Goal: Task Accomplishment & Management: Manage account settings

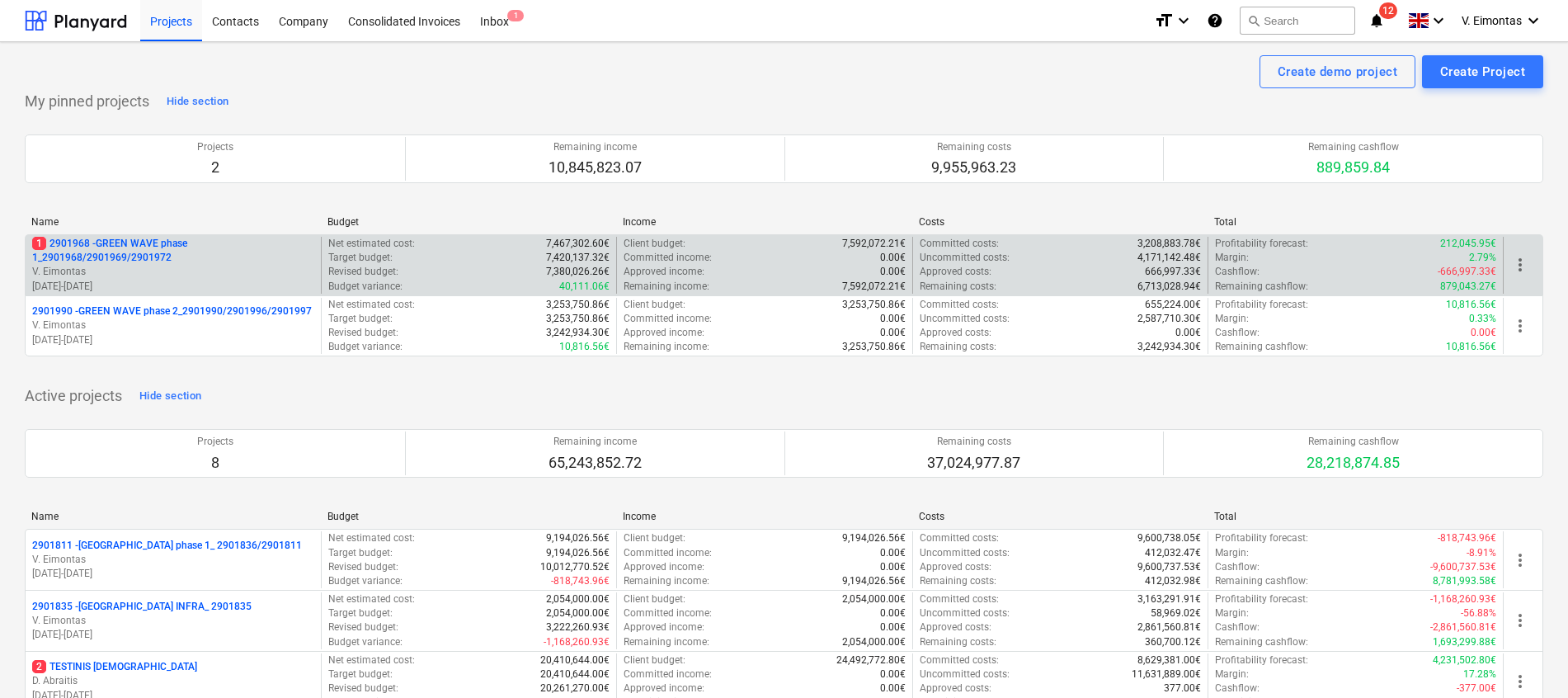
click at [112, 252] on p "1 2901968 - GREEN WAVE phase 1_2901968/2901969/2901972" at bounding box center [174, 251] width 283 height 28
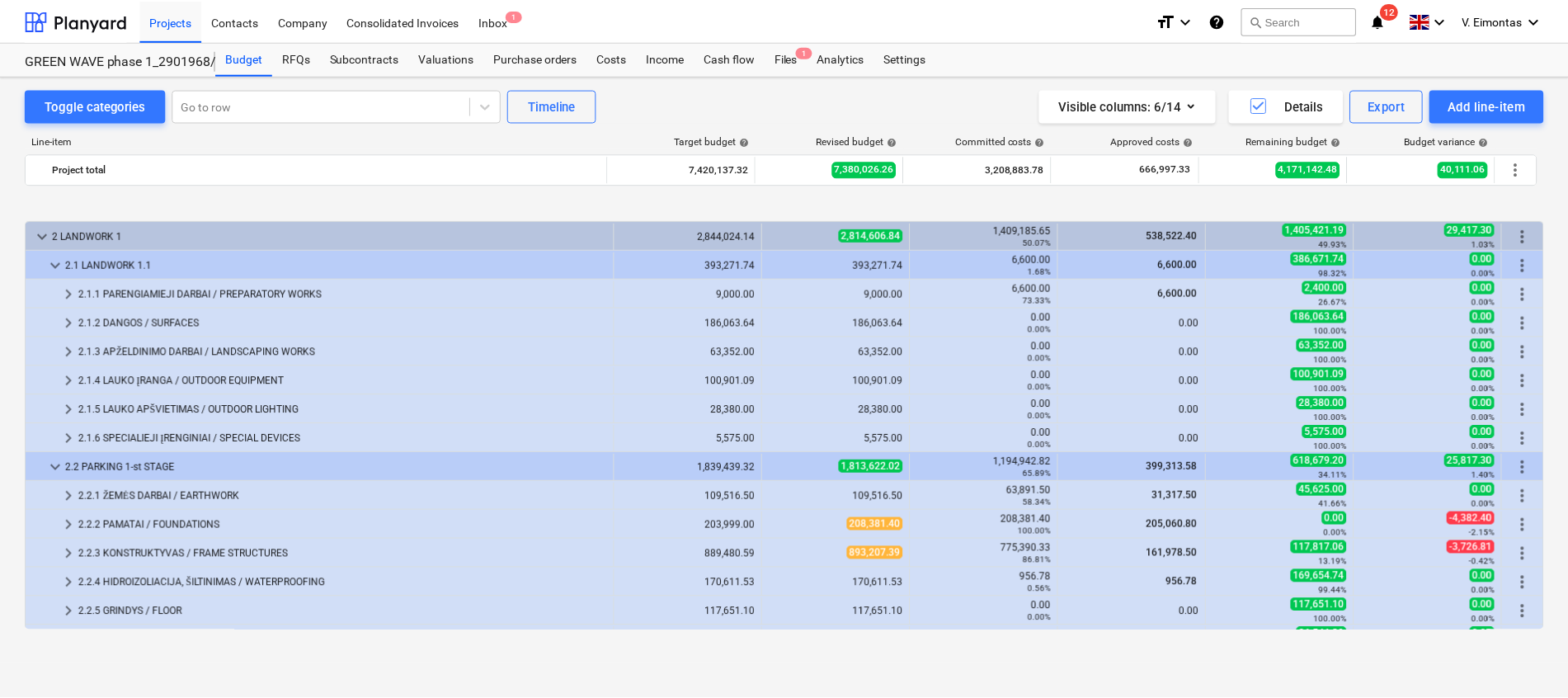
scroll to position [619, 0]
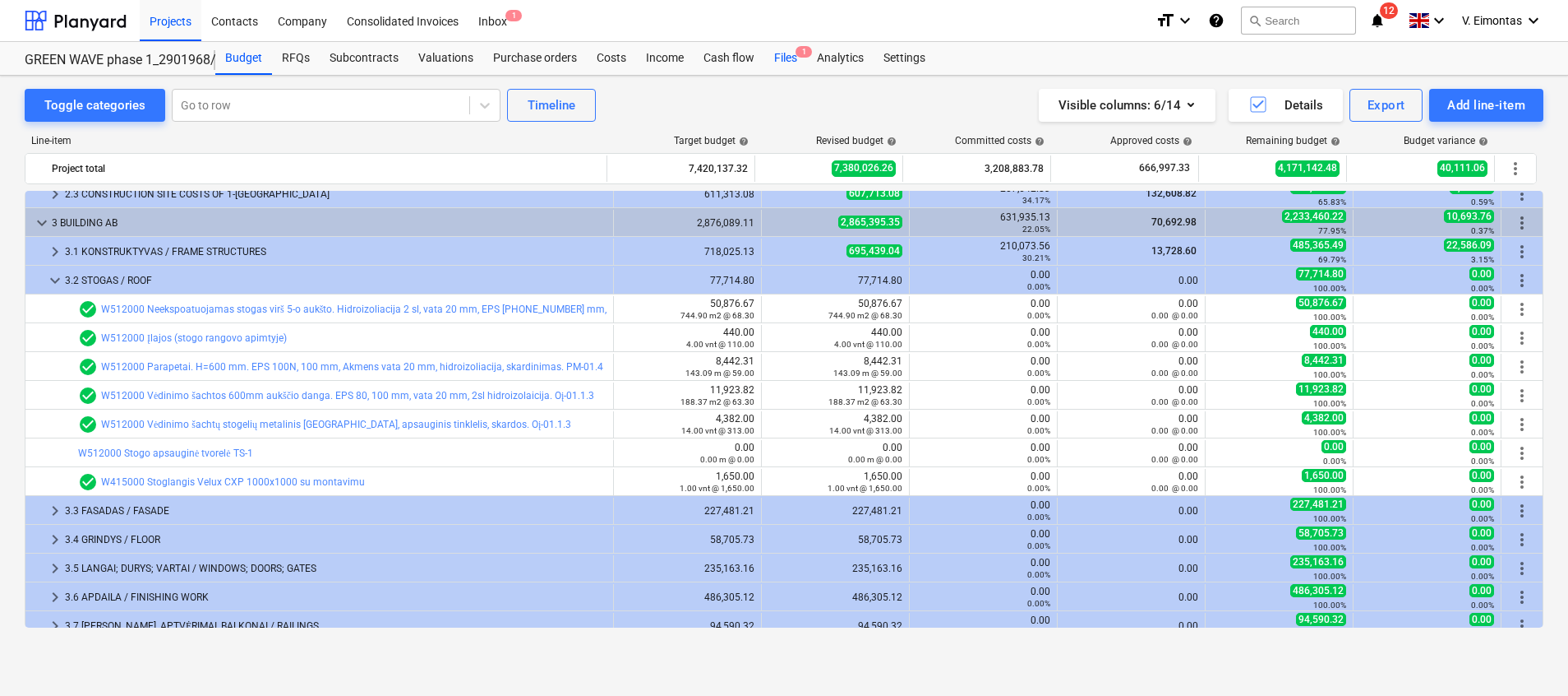
click at [786, 62] on div "Files 1" at bounding box center [785, 58] width 43 height 33
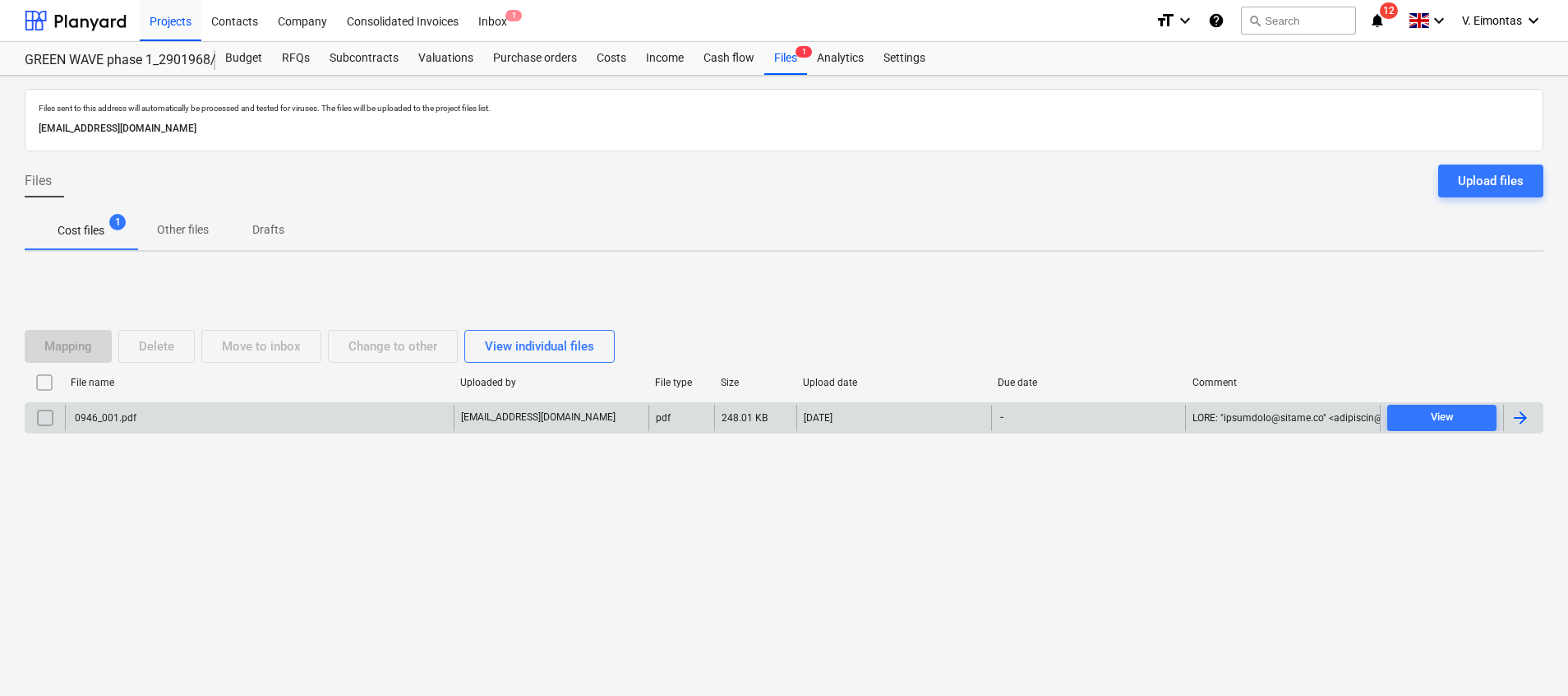
click at [272, 421] on div "0946_001.pdf" at bounding box center [259, 418] width 389 height 26
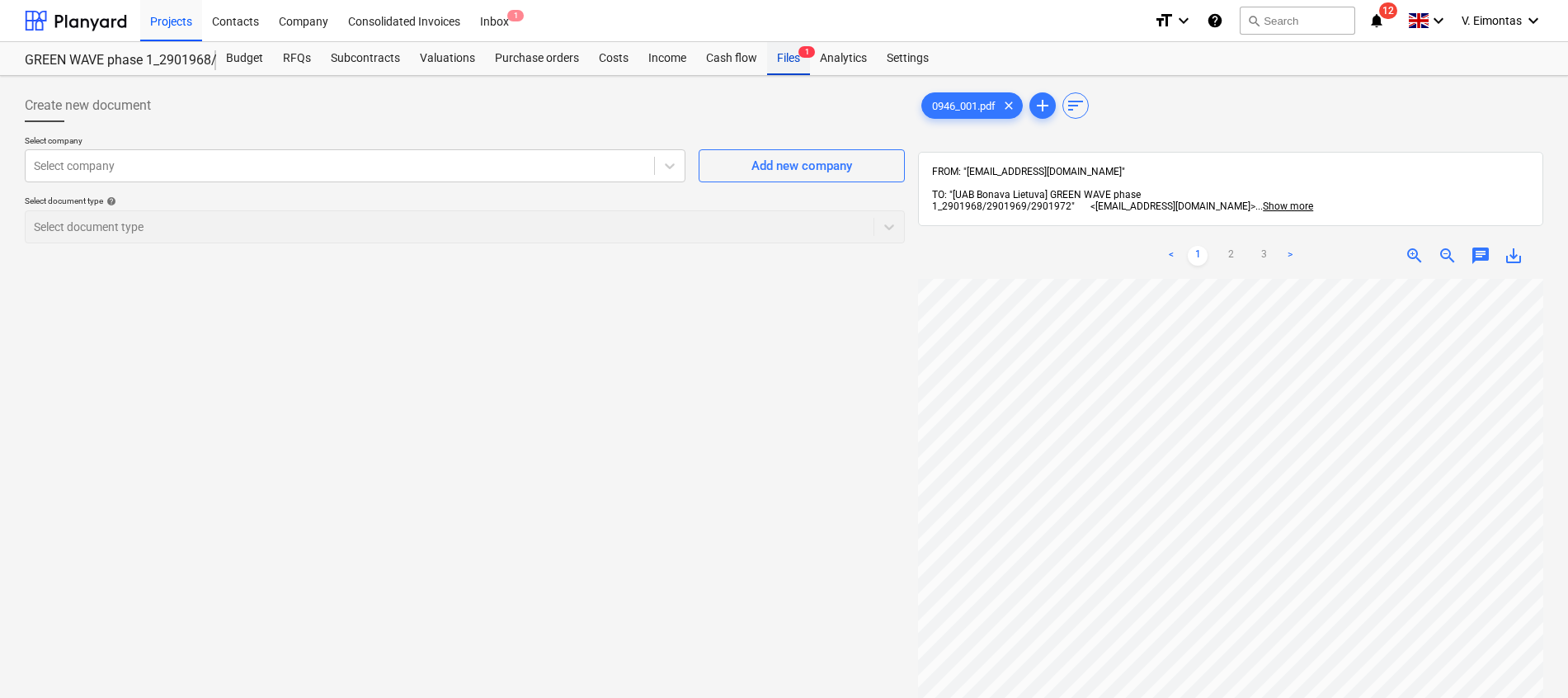
click at [784, 62] on div "Files 1" at bounding box center [788, 59] width 43 height 33
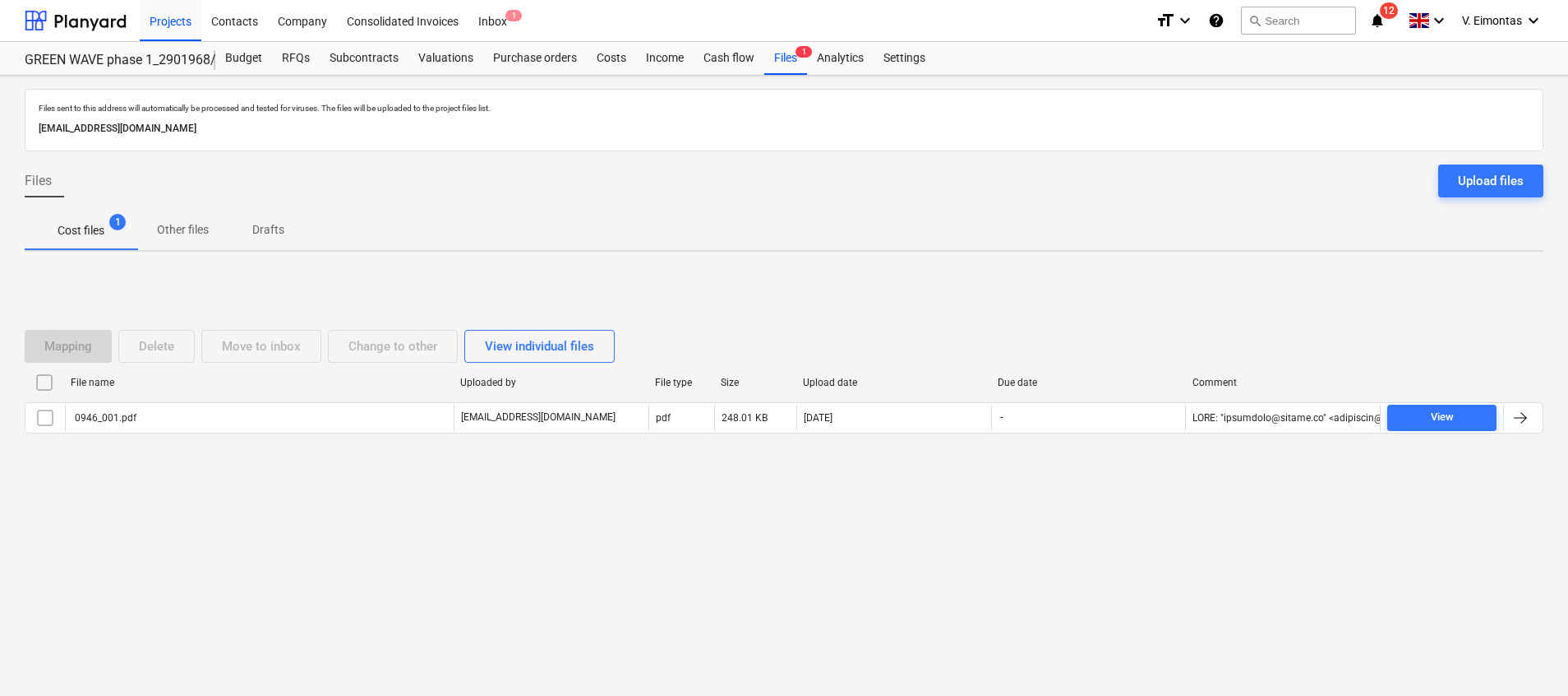
click at [728, 301] on div "Mapping Delete Move to inbox Change to other View individual files File name Up…" at bounding box center [784, 388] width 1519 height 247
click at [43, 381] on input "checkbox" at bounding box center [44, 382] width 26 height 26
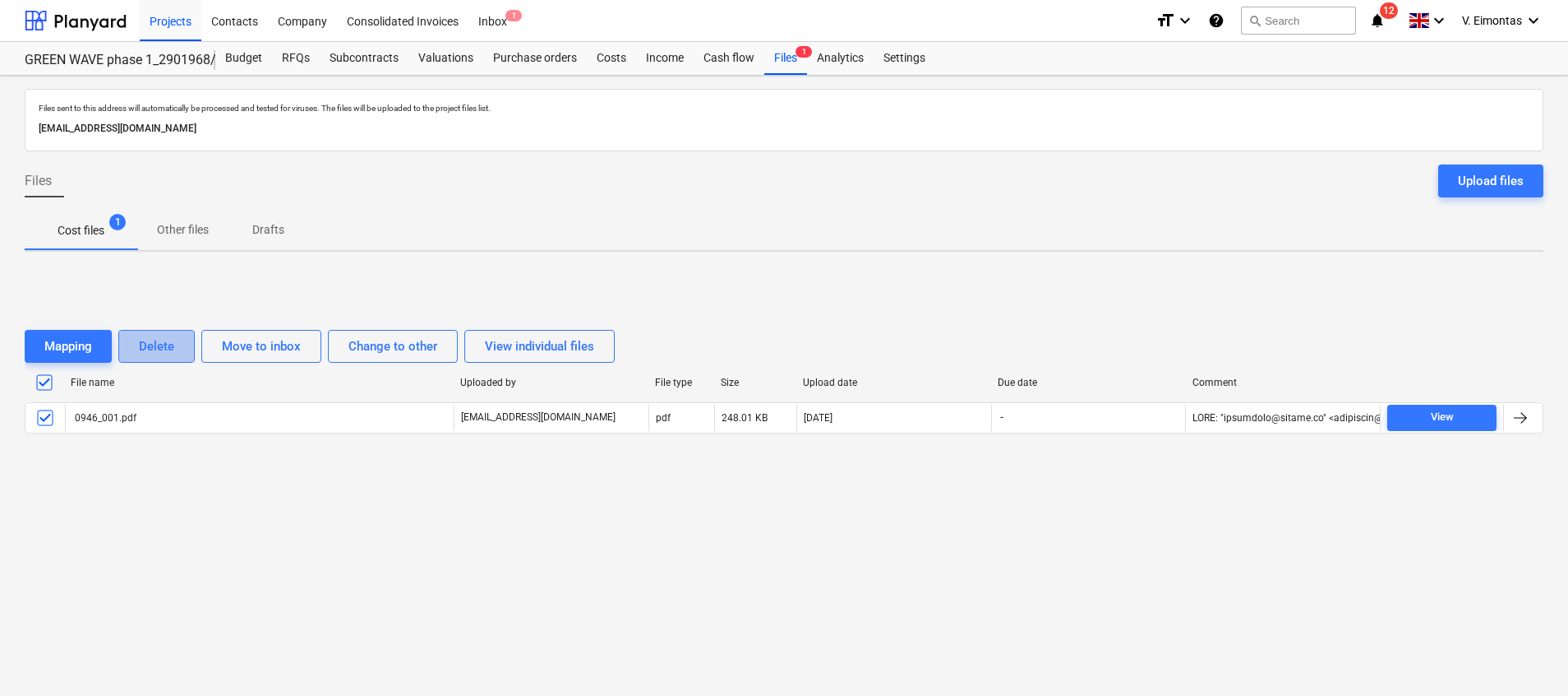
click at [164, 349] on div "Delete" at bounding box center [157, 346] width 35 height 21
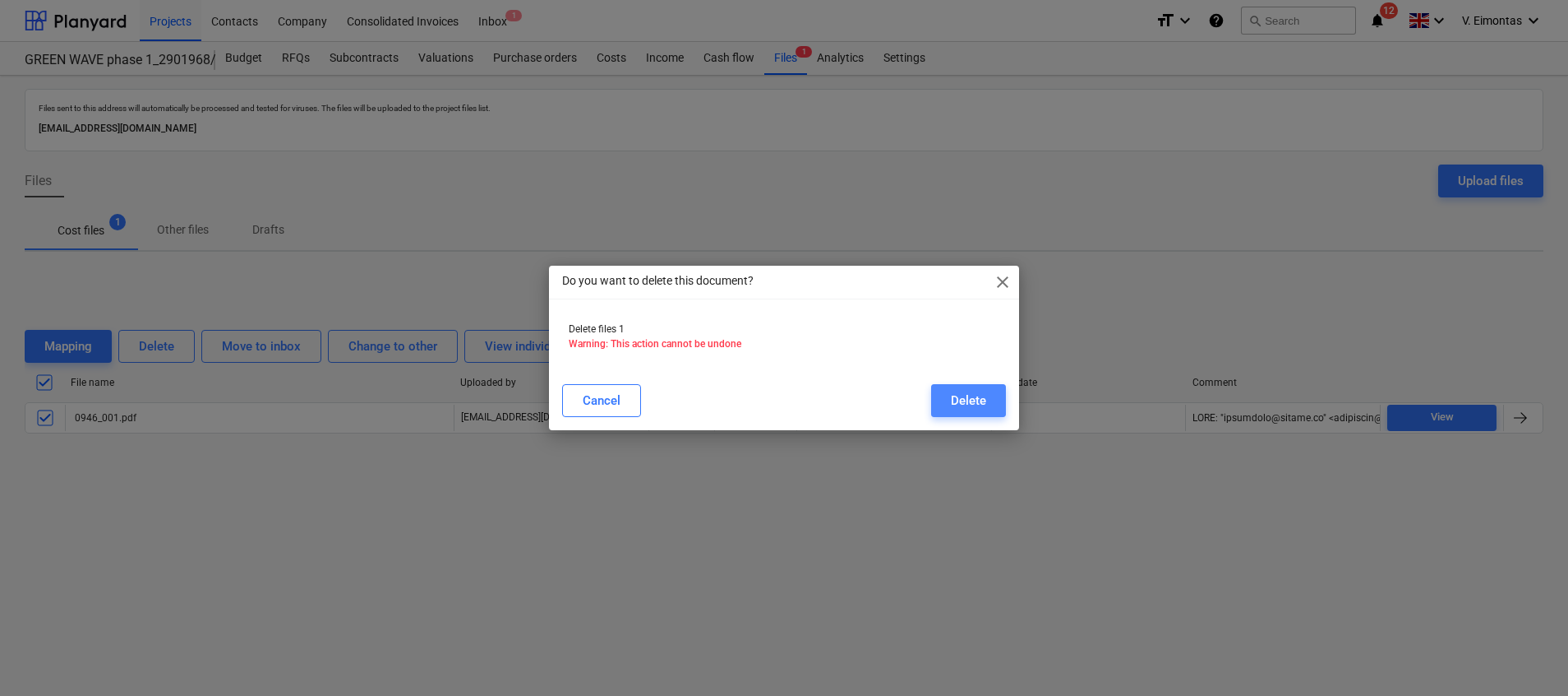
click at [963, 406] on div "Delete" at bounding box center [969, 400] width 35 height 21
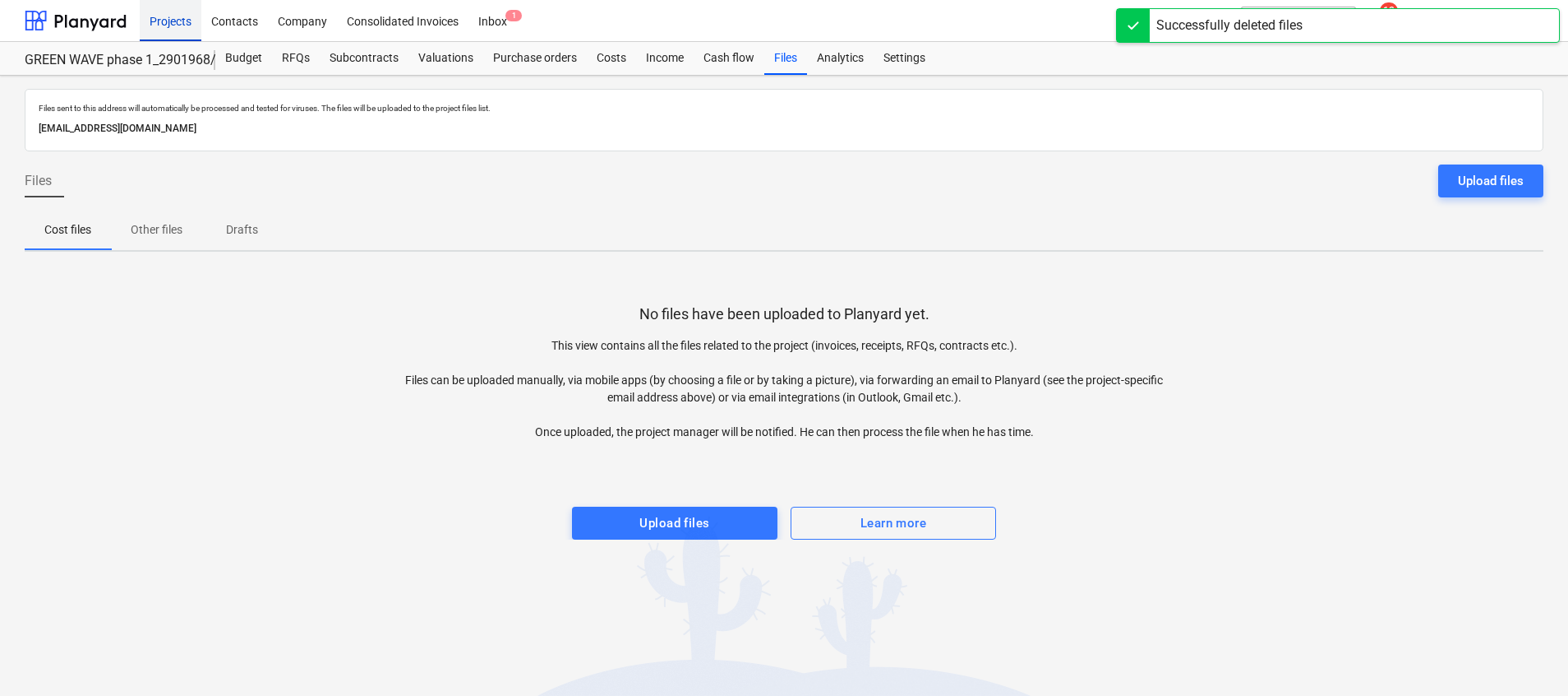
click at [177, 22] on div "Projects" at bounding box center [170, 19] width 62 height 42
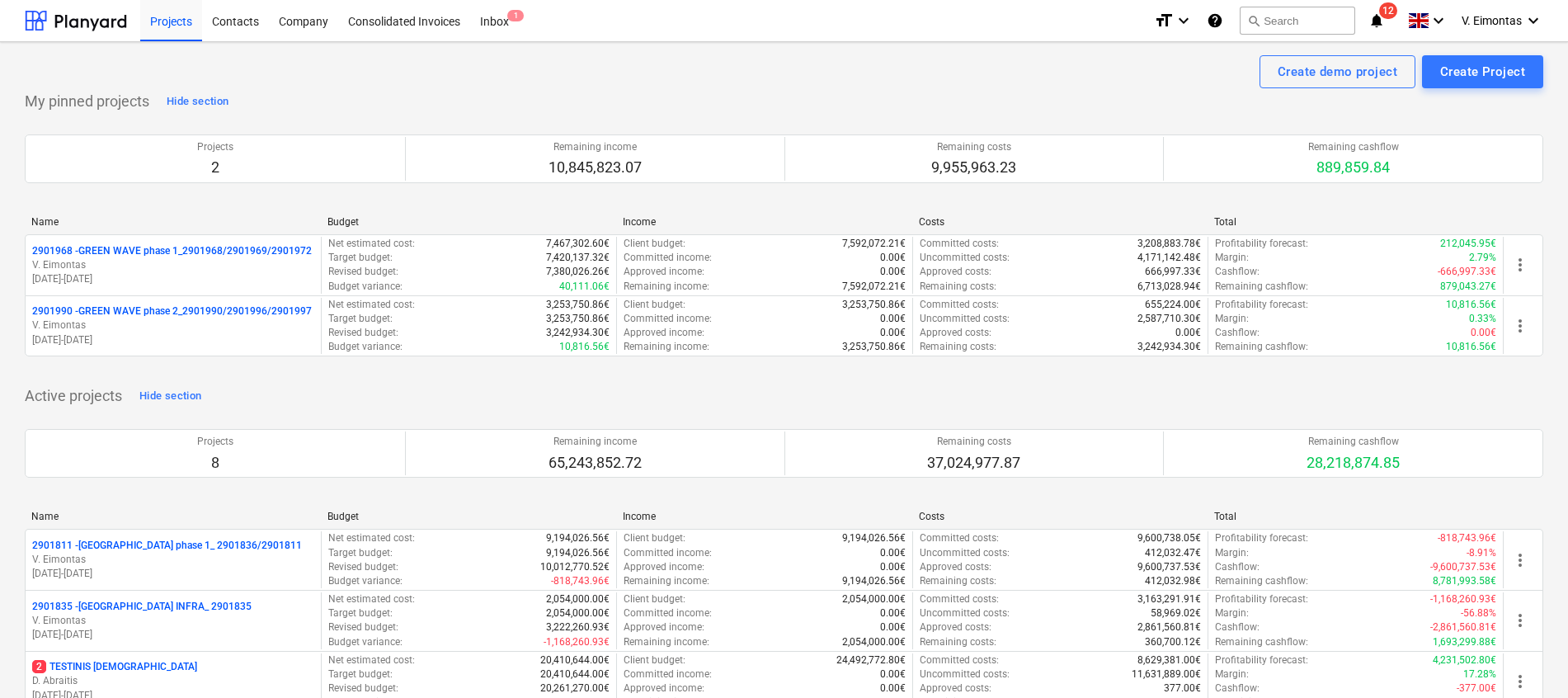
click at [637, 85] on div "Create demo project Create Project" at bounding box center [784, 72] width 1519 height 33
click at [822, 403] on div "Active projects Hide section Projects 8 Remaining income 65,243,852.72 Remainin…" at bounding box center [784, 709] width 1519 height 652
drag, startPoint x: 181, startPoint y: 22, endPoint x: 188, endPoint y: 2, distance: 21.2
click at [181, 22] on div "Projects" at bounding box center [171, 20] width 62 height 42
click at [163, 18] on div "Projects" at bounding box center [171, 20] width 62 height 42
